Goal: Navigation & Orientation: Find specific page/section

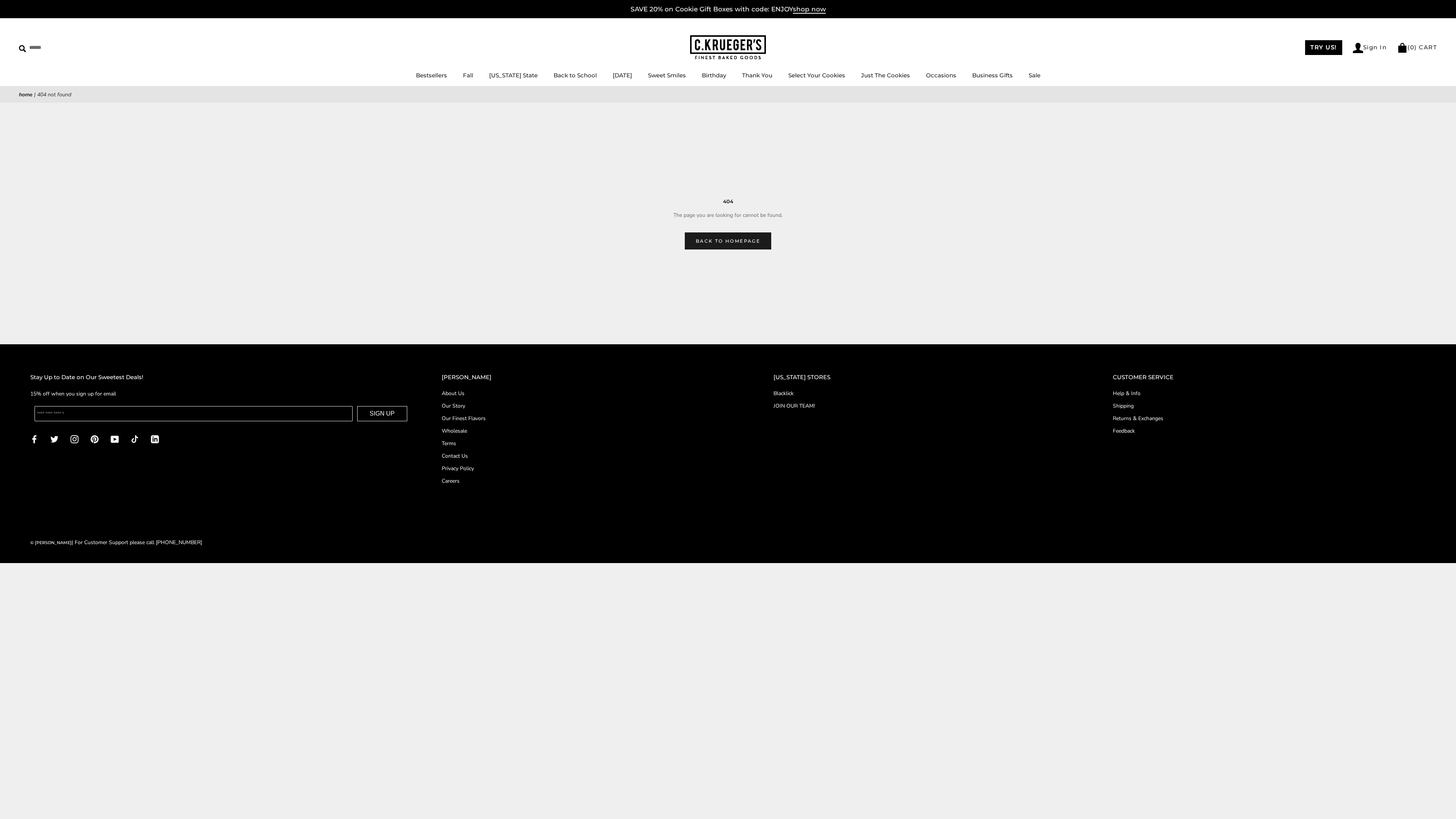
click at [605, 443] on link "Terms" at bounding box center [593, 443] width 302 height 8
